Goal: Task Accomplishment & Management: Complete application form

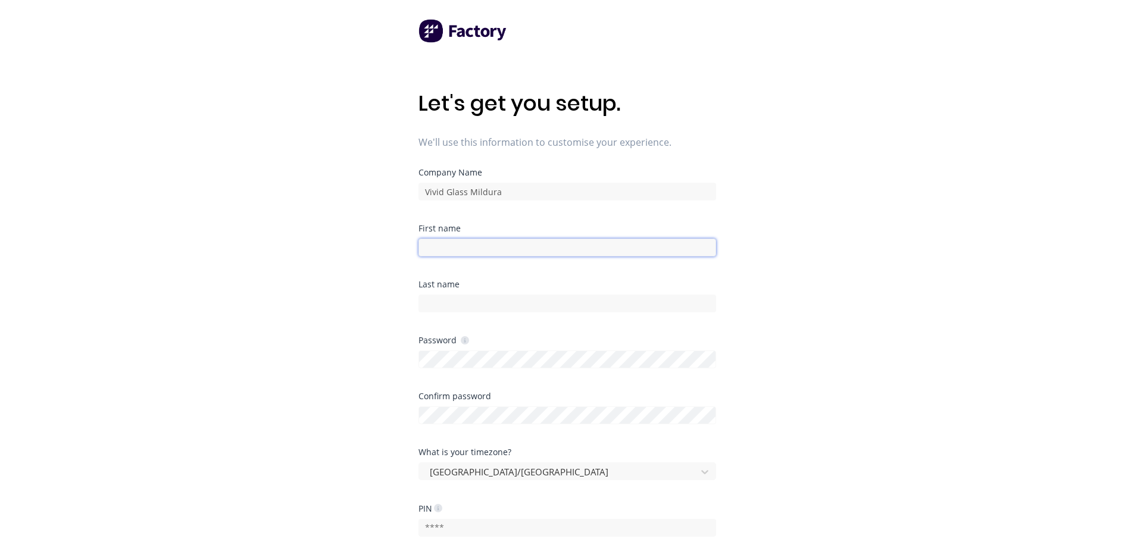
click at [459, 246] on input at bounding box center [567, 248] width 298 height 18
type input "b"
type input "Bryce"
click at [442, 302] on input at bounding box center [567, 304] width 298 height 18
type input "Yarrington"
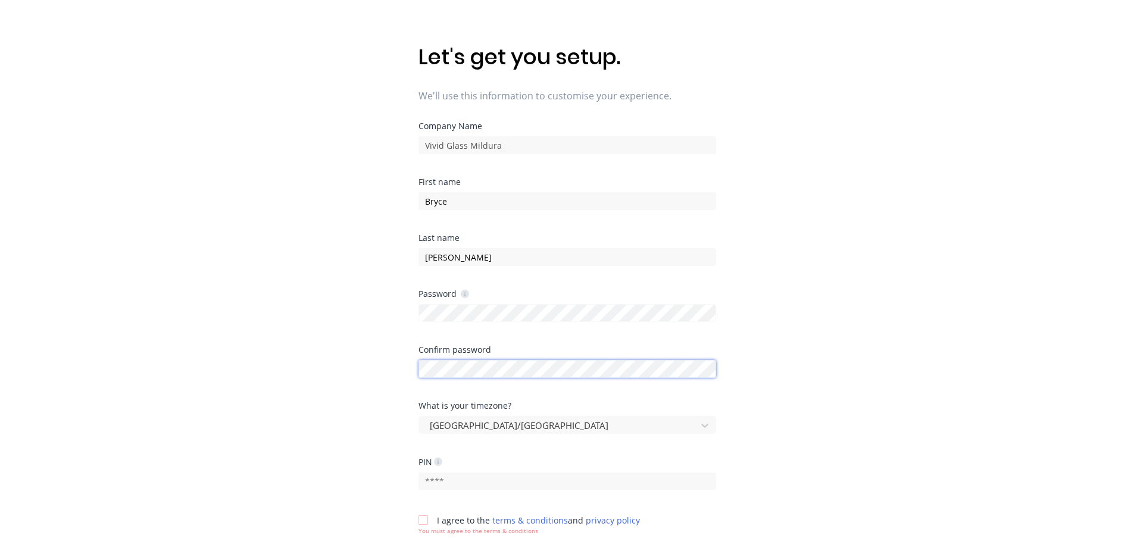
scroll to position [119, 0]
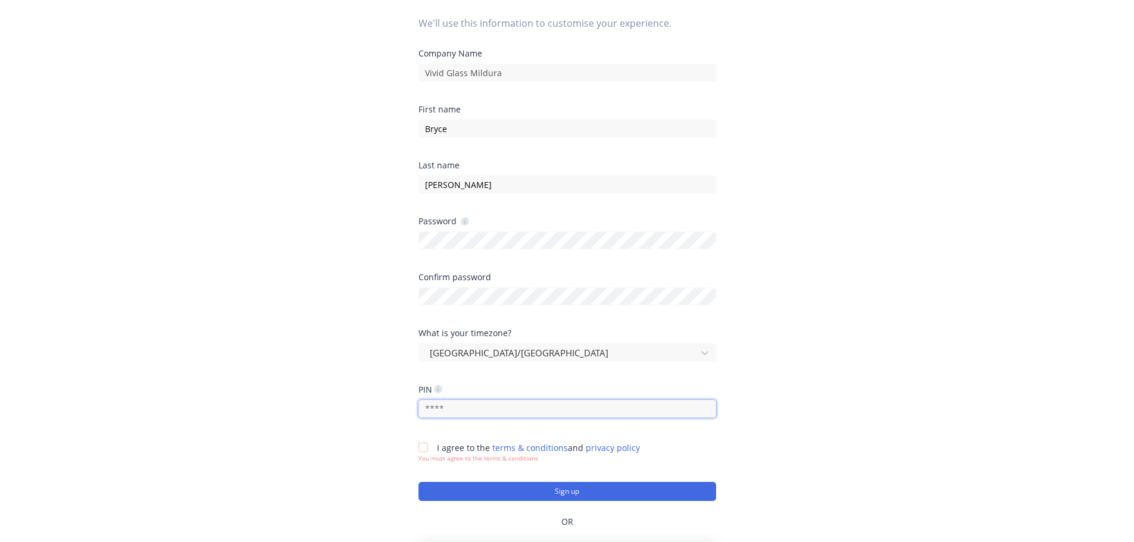
click at [455, 409] on input "text" at bounding box center [567, 409] width 298 height 18
type input "2739"
click at [426, 448] on div at bounding box center [423, 448] width 24 height 24
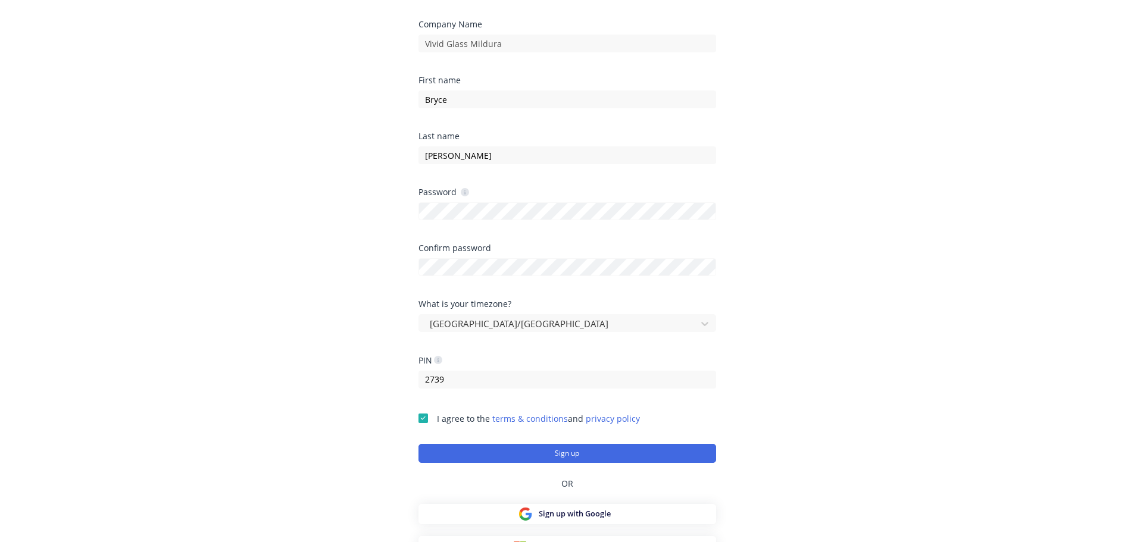
scroll to position [164, 0]
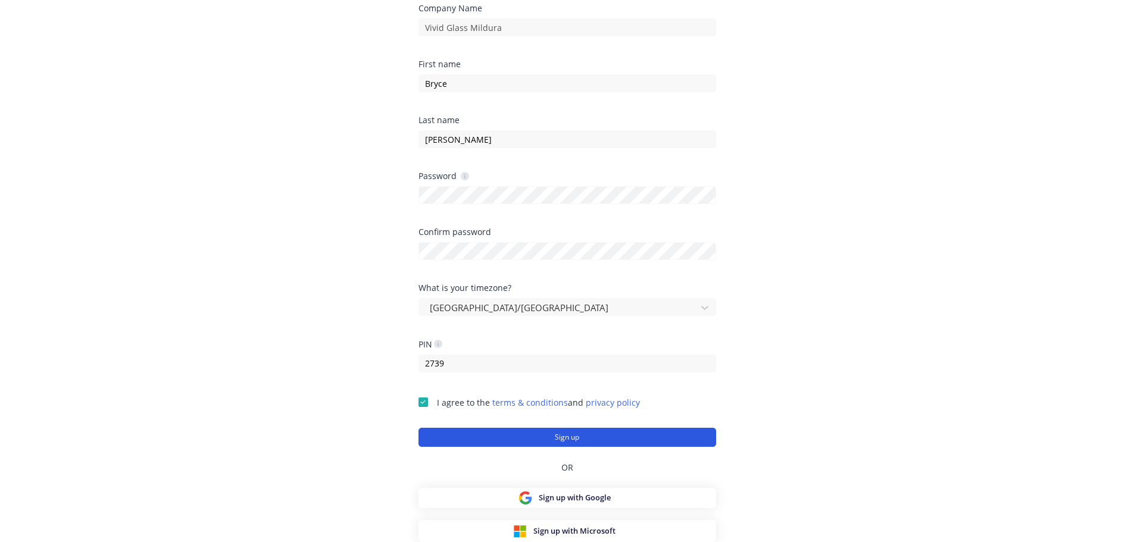
click at [567, 436] on button "Sign up" at bounding box center [567, 437] width 298 height 19
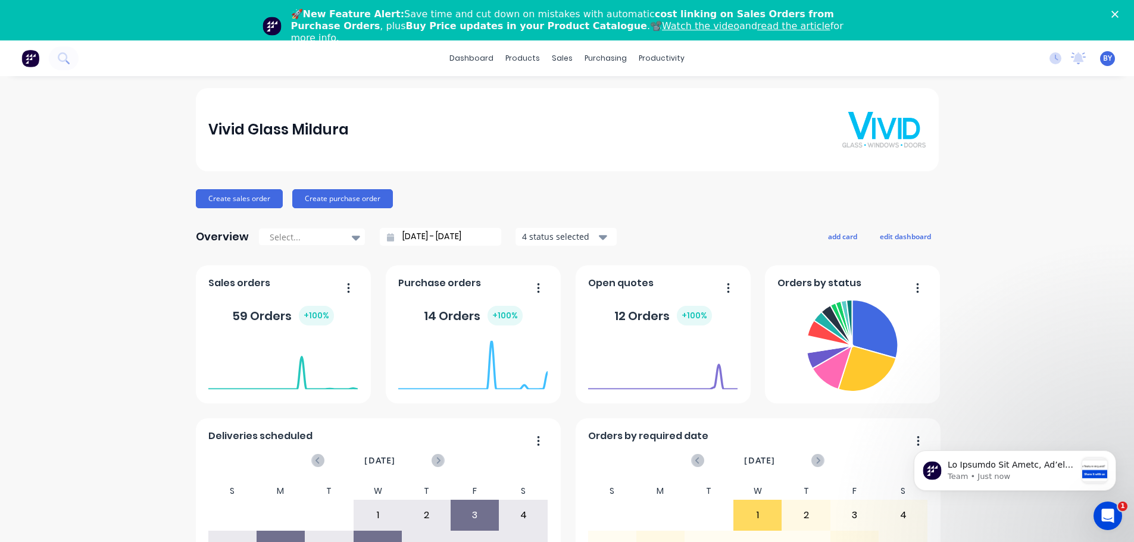
drag, startPoint x: 453, startPoint y: 127, endPoint x: 730, endPoint y: 113, distance: 277.1
click at [730, 113] on div "Vivid Glass Mildura" at bounding box center [566, 130] width 717 height 36
drag, startPoint x: 89, startPoint y: 133, endPoint x: 68, endPoint y: 126, distance: 21.7
click at [68, 126] on div "Vivid Glass Mildura Create sales order Create purchase order Overview Select...…" at bounding box center [567, 398] width 1134 height 621
click at [30, 57] on img at bounding box center [30, 58] width 18 height 18
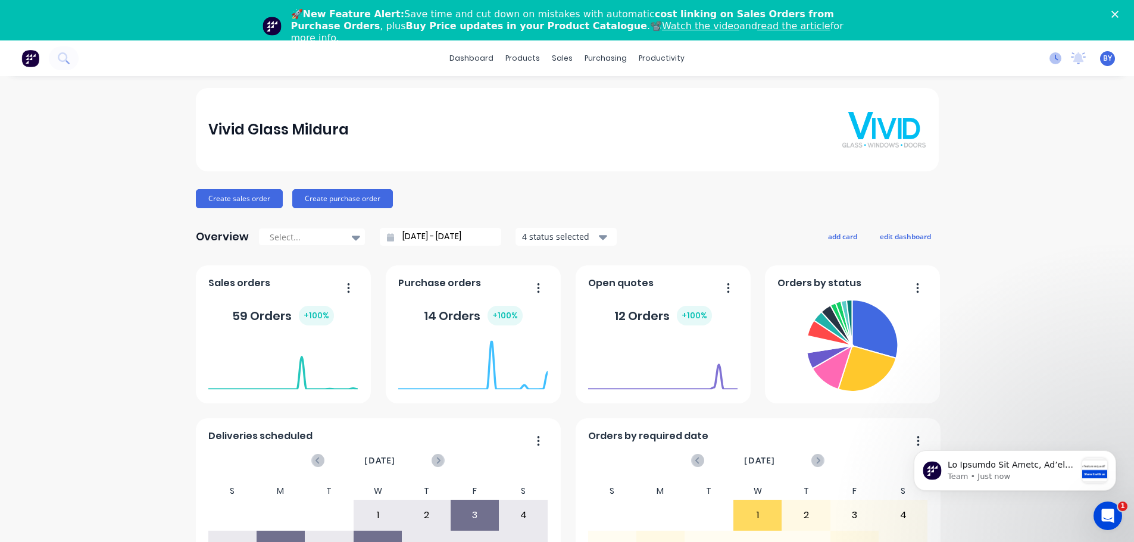
click at [1049, 57] on icon at bounding box center [1055, 58] width 12 height 12
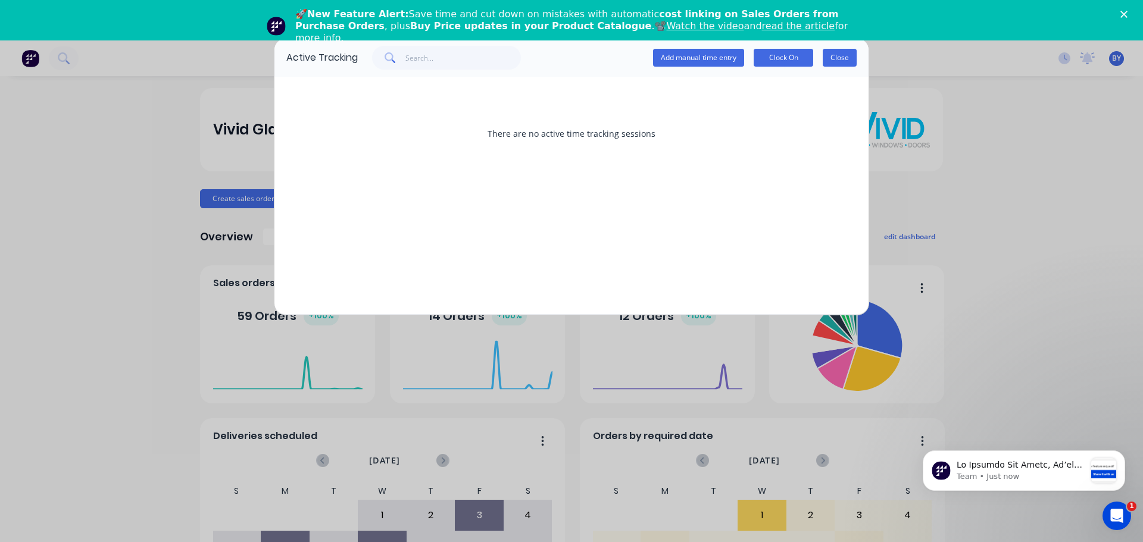
click at [836, 58] on button "Close" at bounding box center [839, 58] width 34 height 18
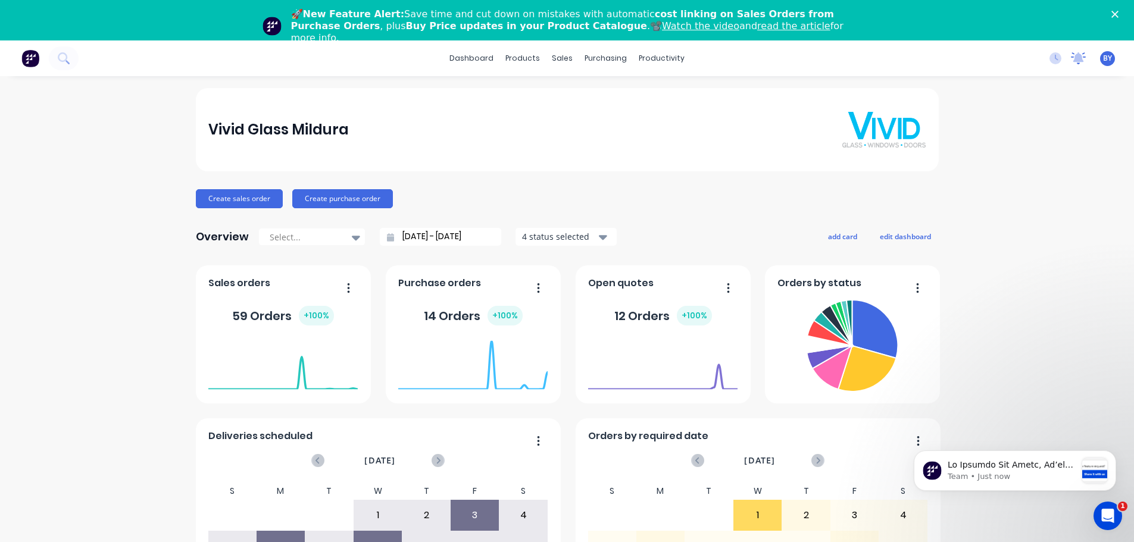
click at [1073, 60] on icon at bounding box center [1078, 57] width 11 height 10
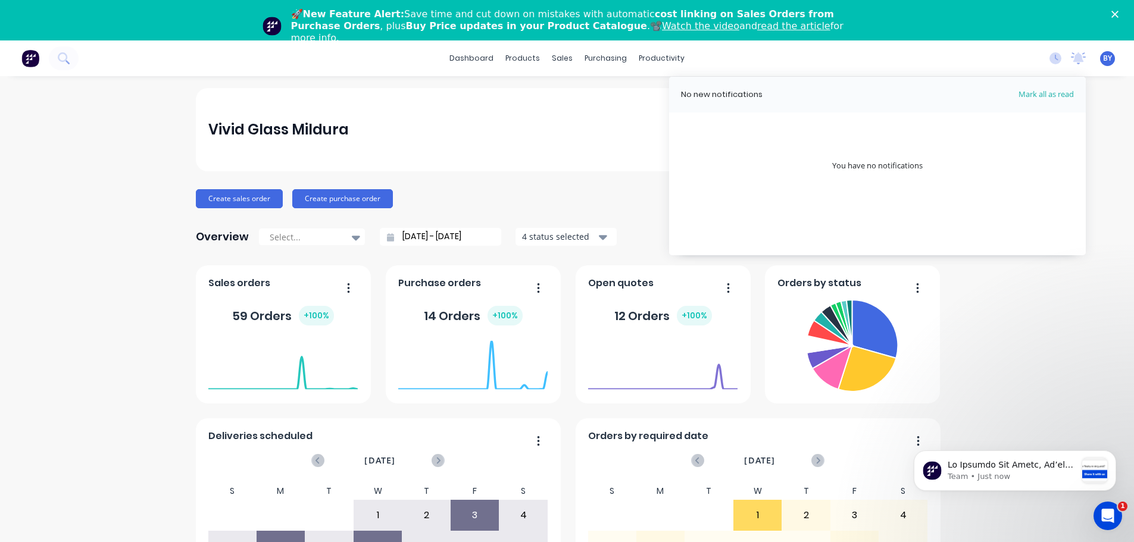
click at [1110, 99] on div "Vivid Glass Mildura Create sales order Create purchase order Overview Select...…" at bounding box center [567, 398] width 1134 height 621
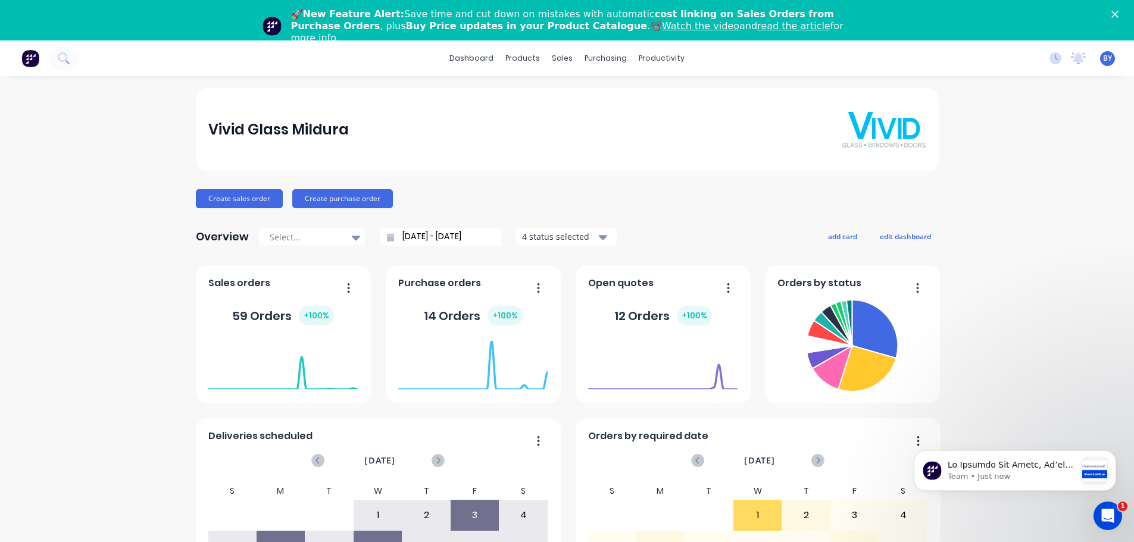
click at [1103, 58] on span "BY" at bounding box center [1107, 58] width 9 height 11
click at [1110, 99] on div "Vivid Glass Mildura Create sales order Create purchase order Overview Select...…" at bounding box center [567, 398] width 1134 height 621
drag, startPoint x: 914, startPoint y: 1, endPoint x: 947, endPoint y: 91, distance: 95.8
click at [947, 91] on div "Vivid Glass Mildura Create sales order Create purchase order Overview Select...…" at bounding box center [567, 398] width 1134 height 621
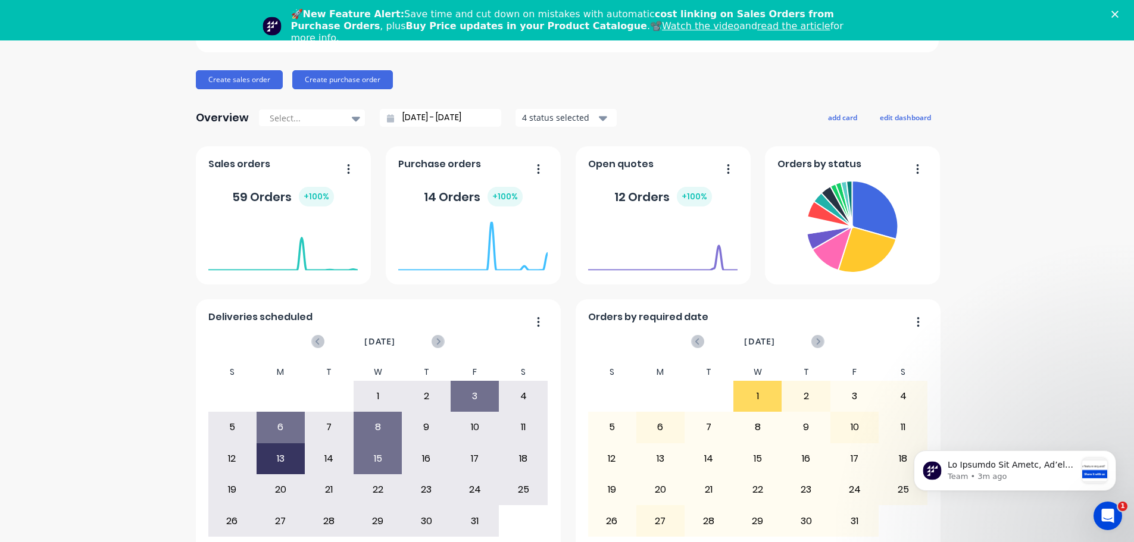
scroll to position [20, 0]
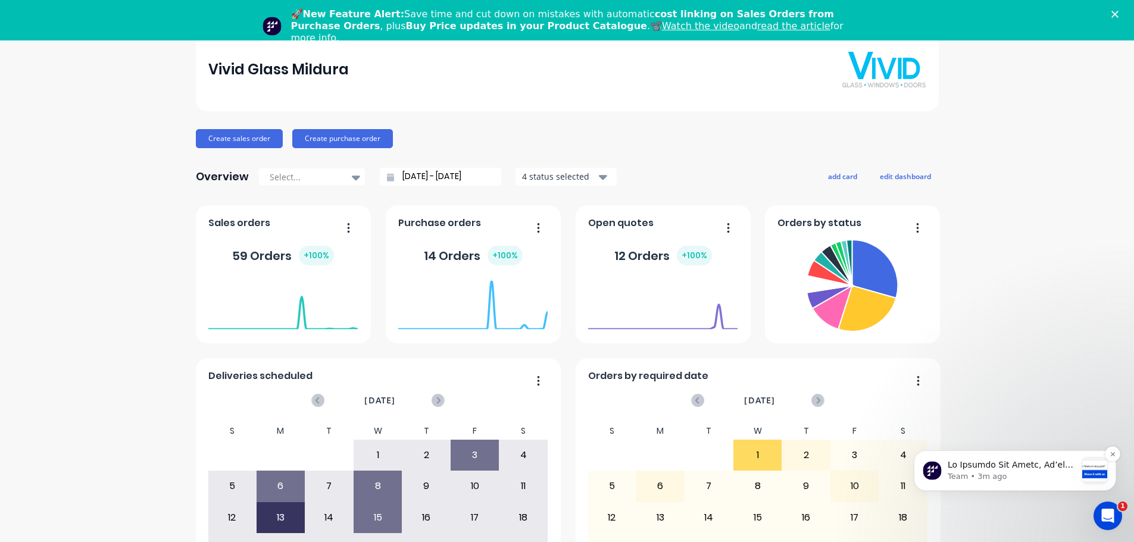
click at [1044, 472] on p "Team • 3m ago" at bounding box center [1011, 476] width 129 height 11
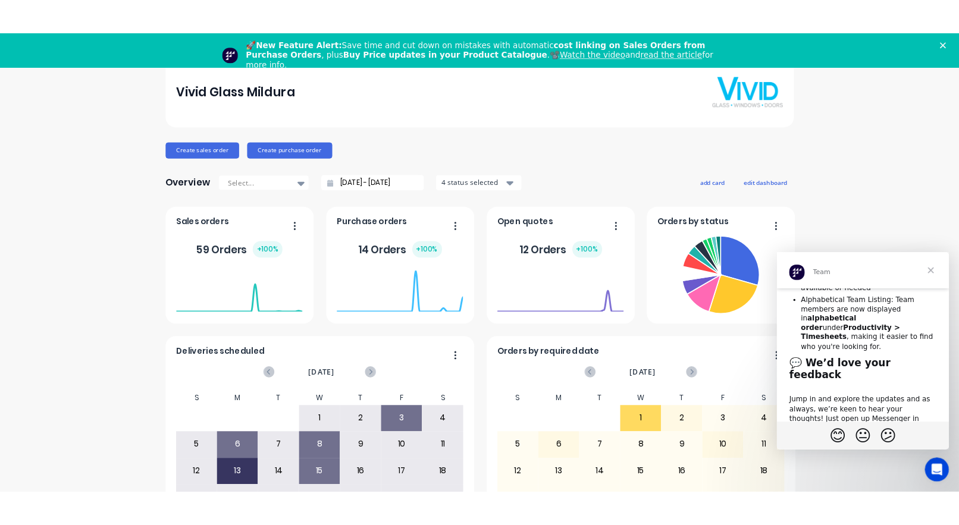
scroll to position [311, 0]
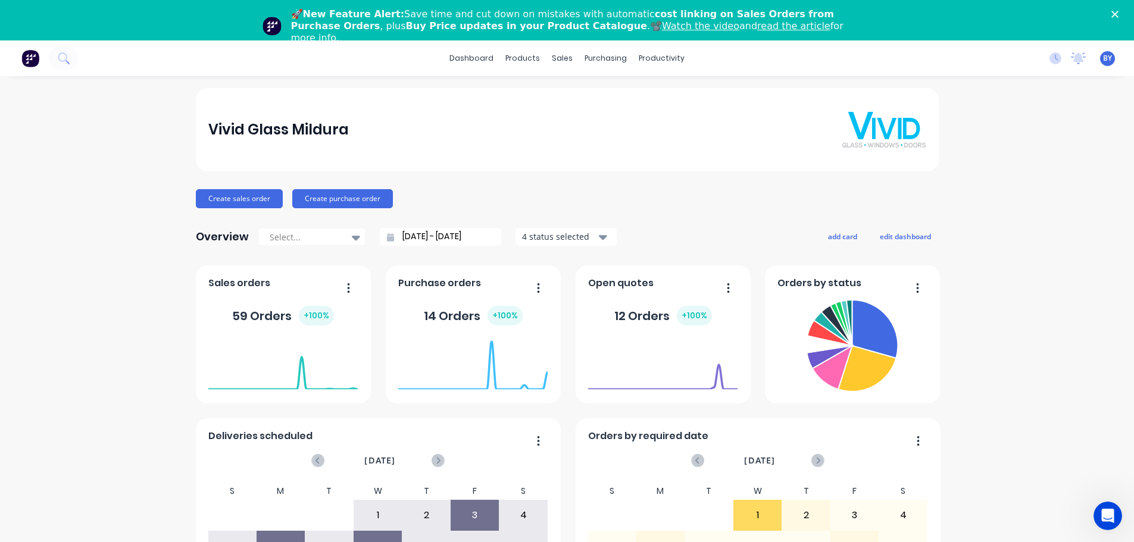
click at [1118, 11] on polygon "Close" at bounding box center [1114, 14] width 7 height 7
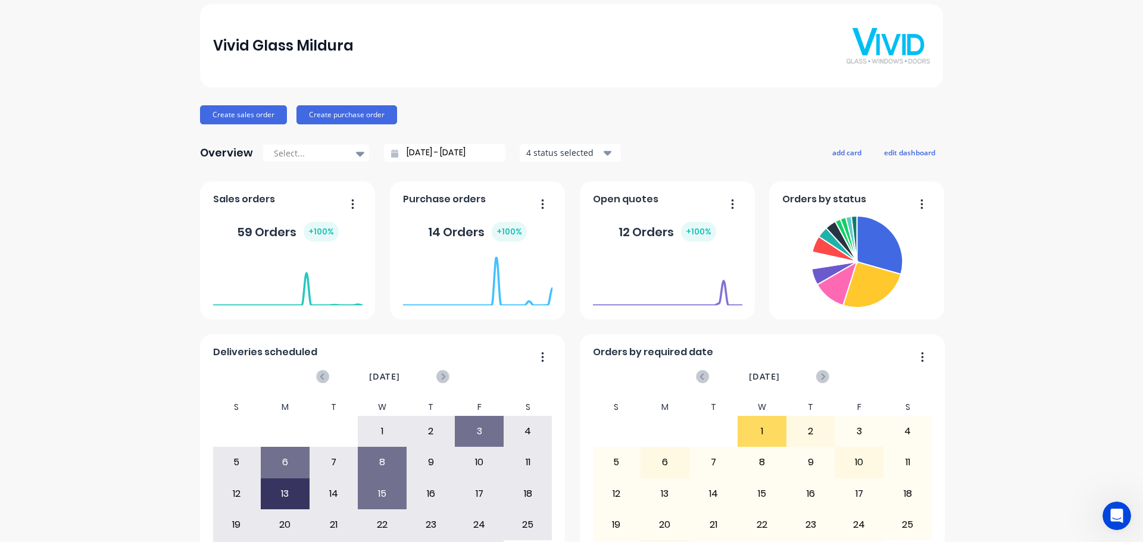
scroll to position [119, 0]
